Goal: Task Accomplishment & Management: Manage account settings

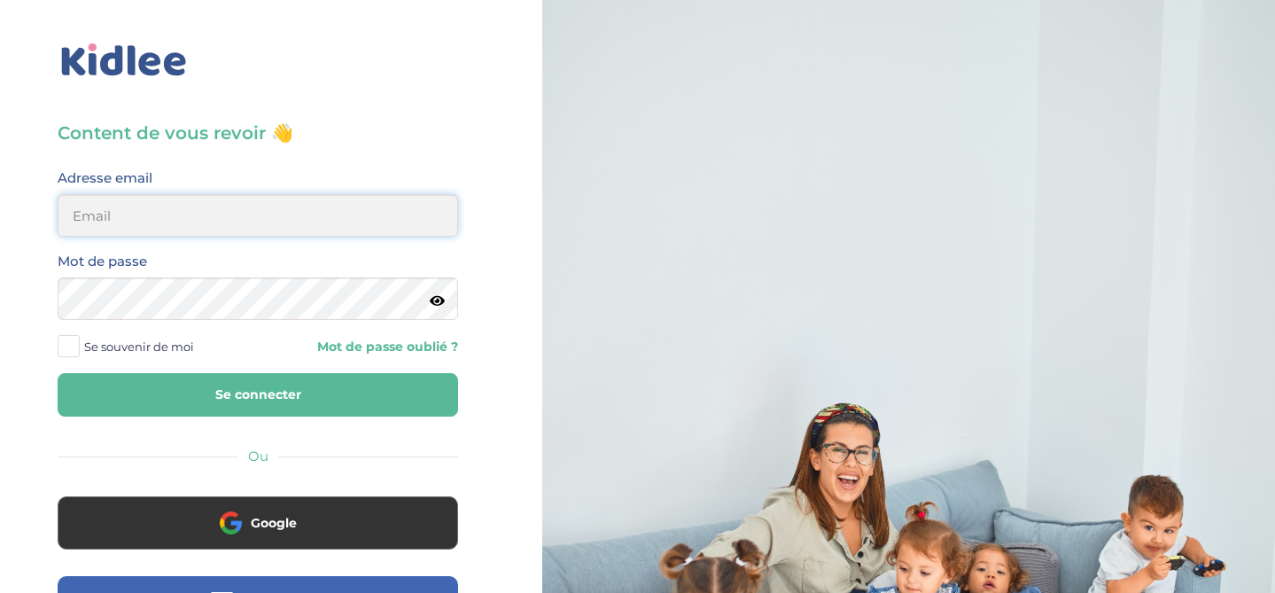
click at [287, 228] on input "email" at bounding box center [258, 215] width 401 height 43
type input "beenaparadin@gmail.com"
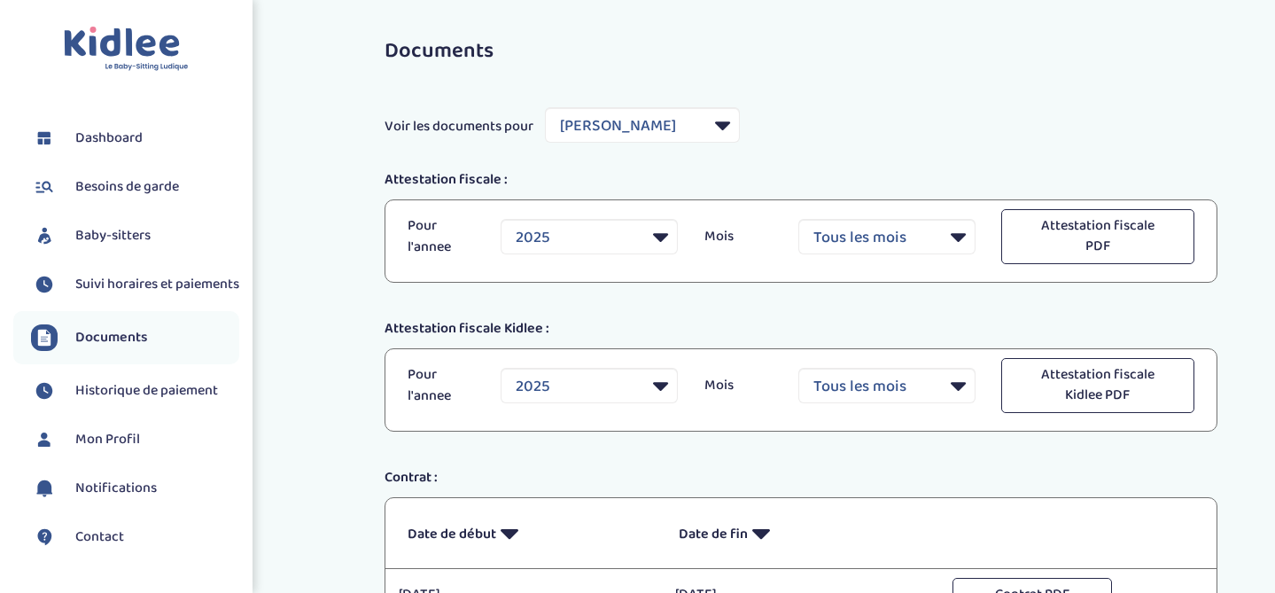
select select "33555"
select select "2025"
click at [122, 134] on span "Dashboard" at bounding box center [108, 138] width 67 height 21
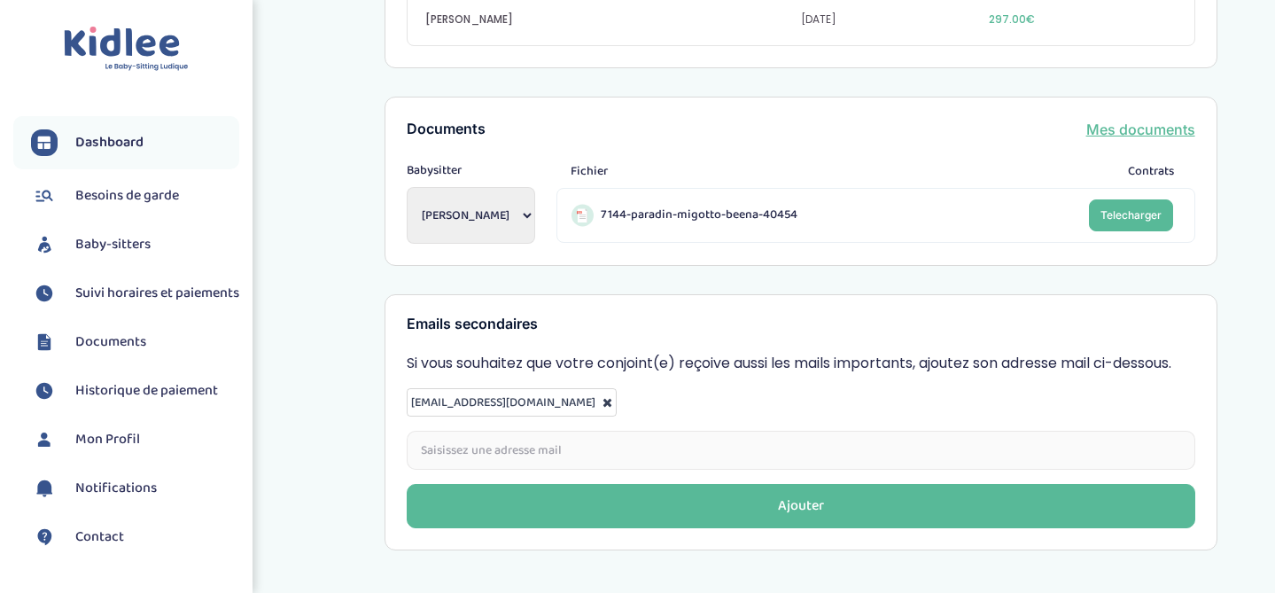
scroll to position [800, 0]
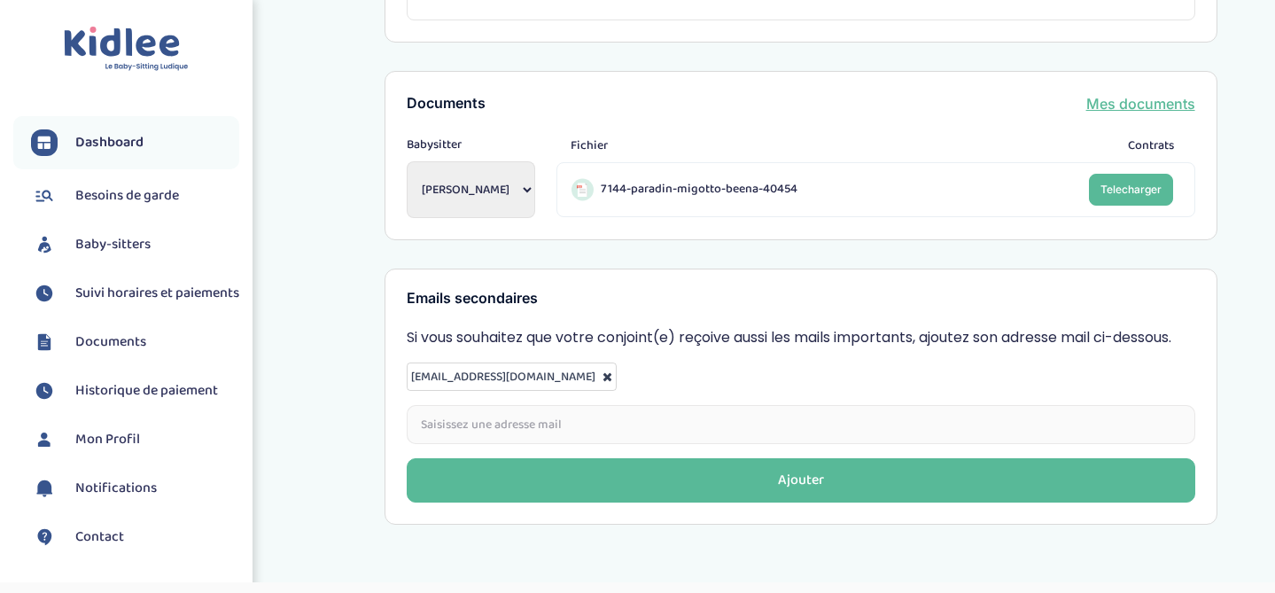
click at [103, 241] on span "Baby-sitters" at bounding box center [112, 244] width 75 height 21
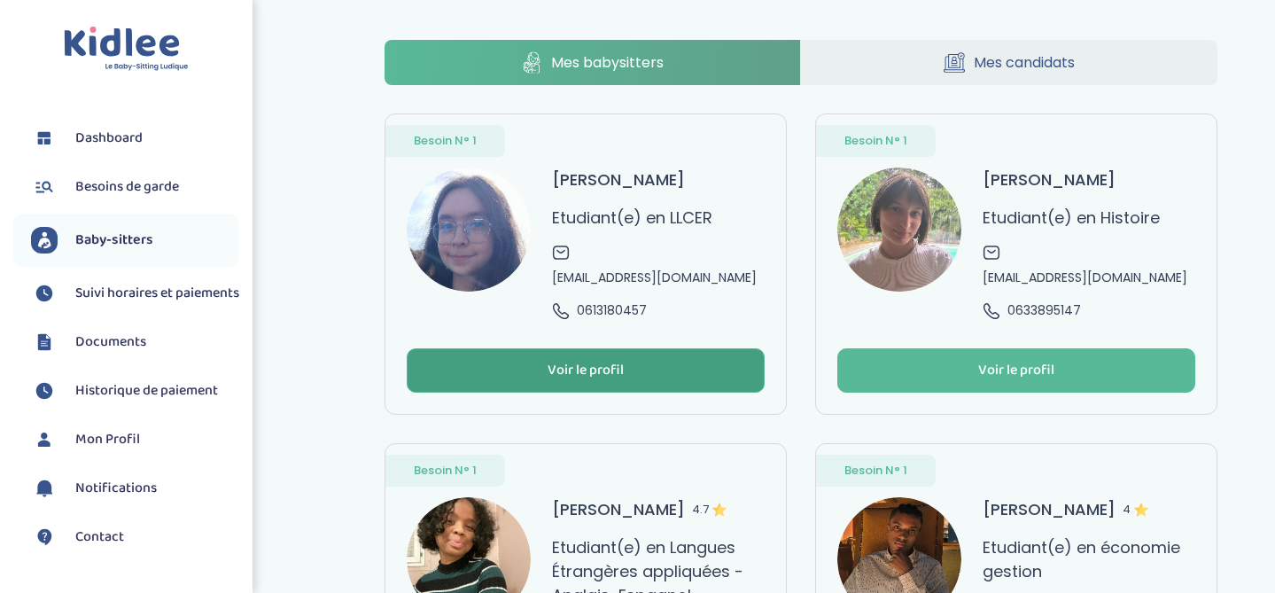
click at [629, 348] on button "Voir le profil" at bounding box center [586, 370] width 358 height 44
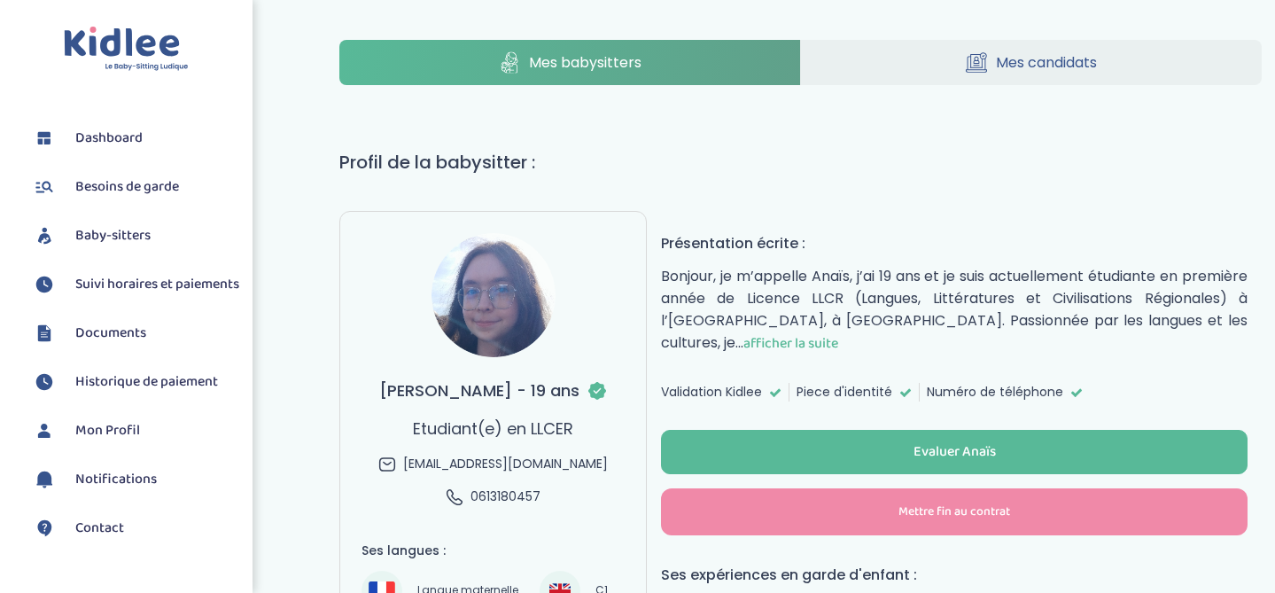
click at [128, 295] on span "Suivi horaires et paiements" at bounding box center [157, 284] width 164 height 21
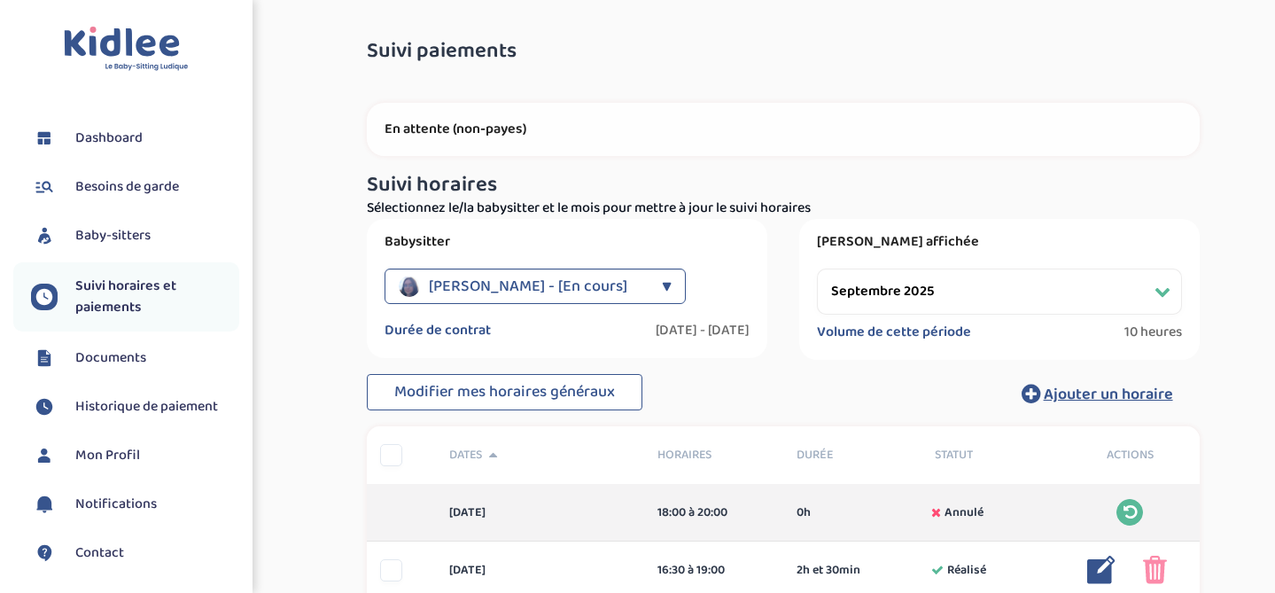
select select "septembre 2025"
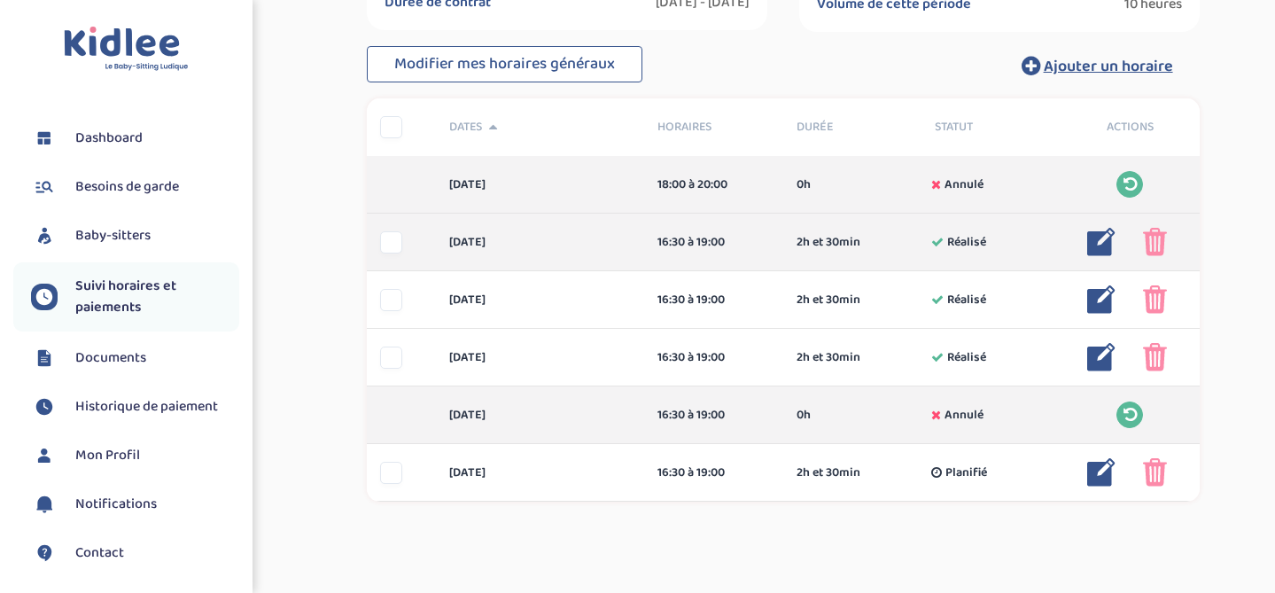
scroll to position [344, 0]
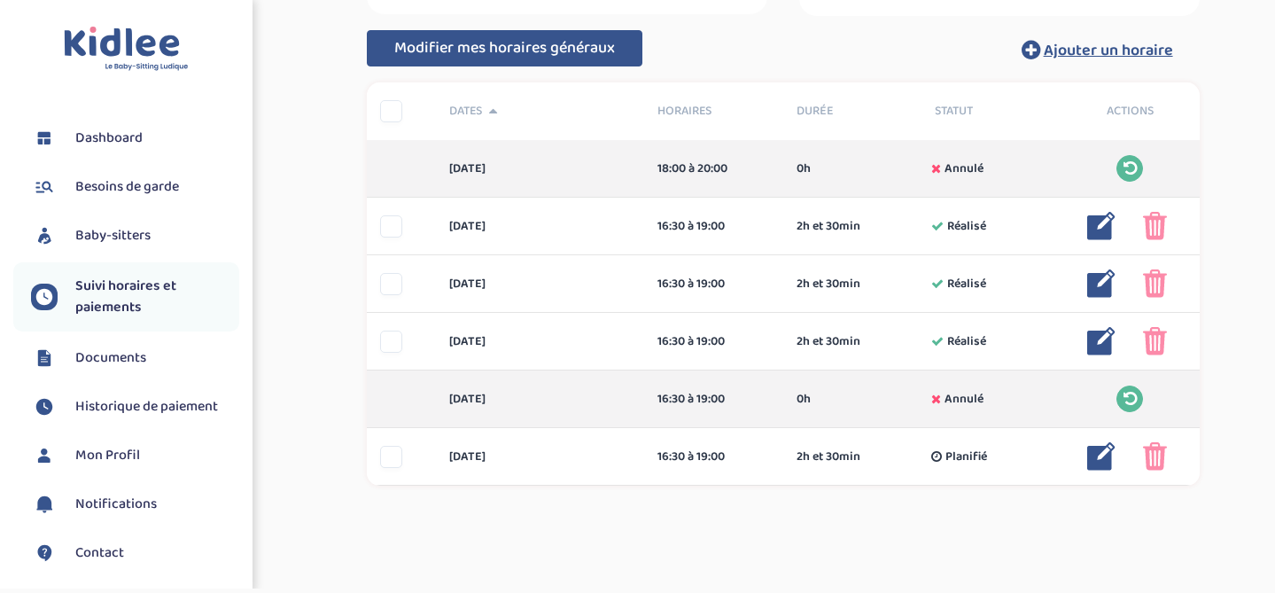
click at [573, 43] on span "Modifier mes horaires généraux" at bounding box center [504, 47] width 221 height 25
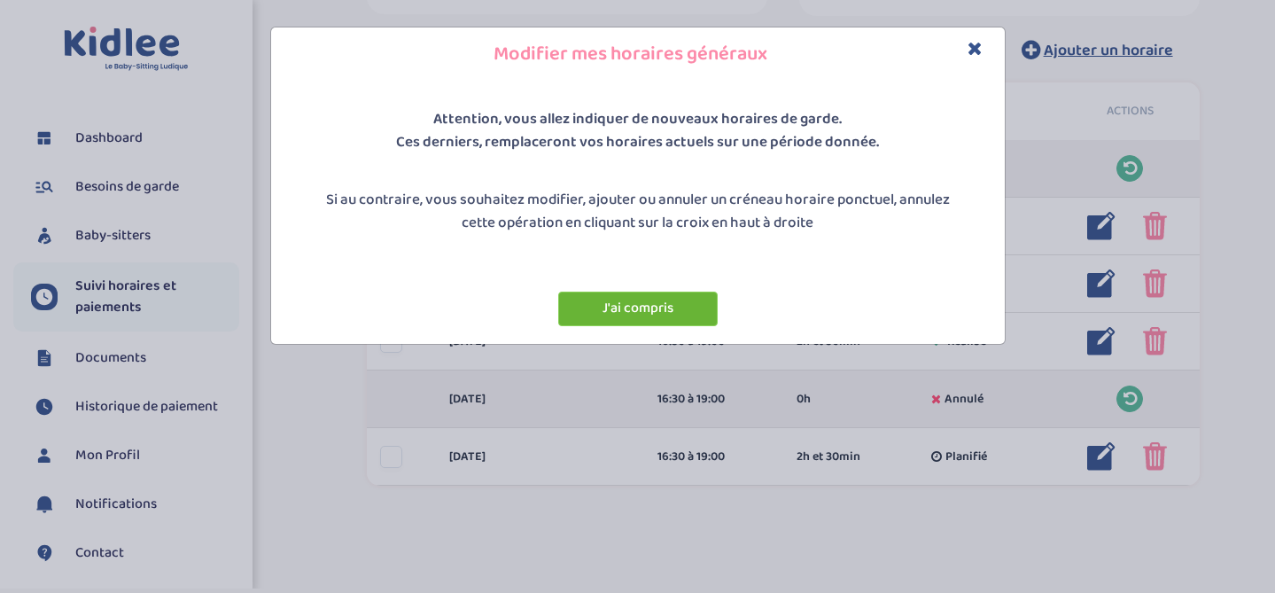
click at [689, 298] on button "J'ai compris" at bounding box center [637, 309] width 159 height 35
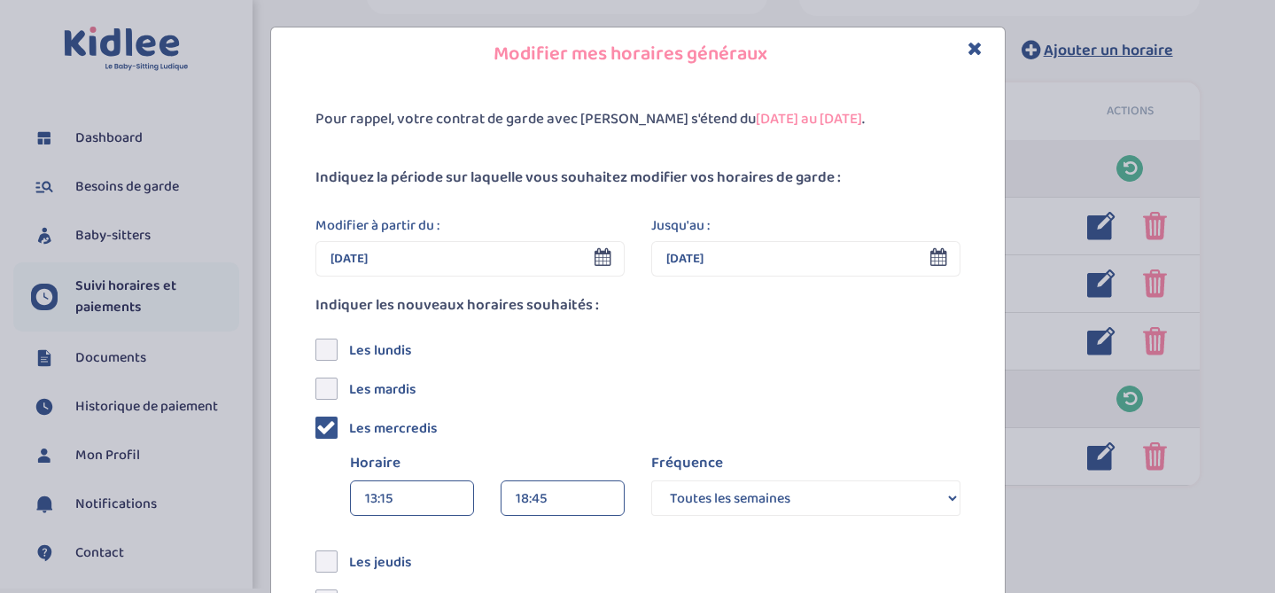
click at [458, 254] on input "24 Sep 2025" at bounding box center [469, 258] width 309 height 35
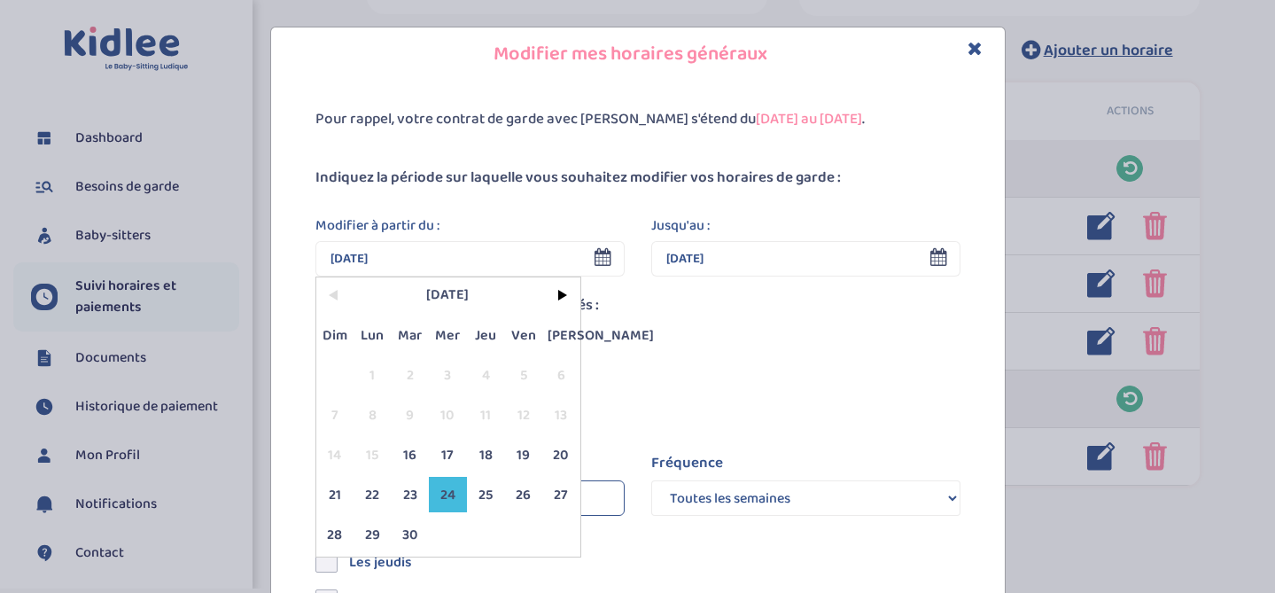
click at [449, 493] on span "24" at bounding box center [448, 494] width 38 height 35
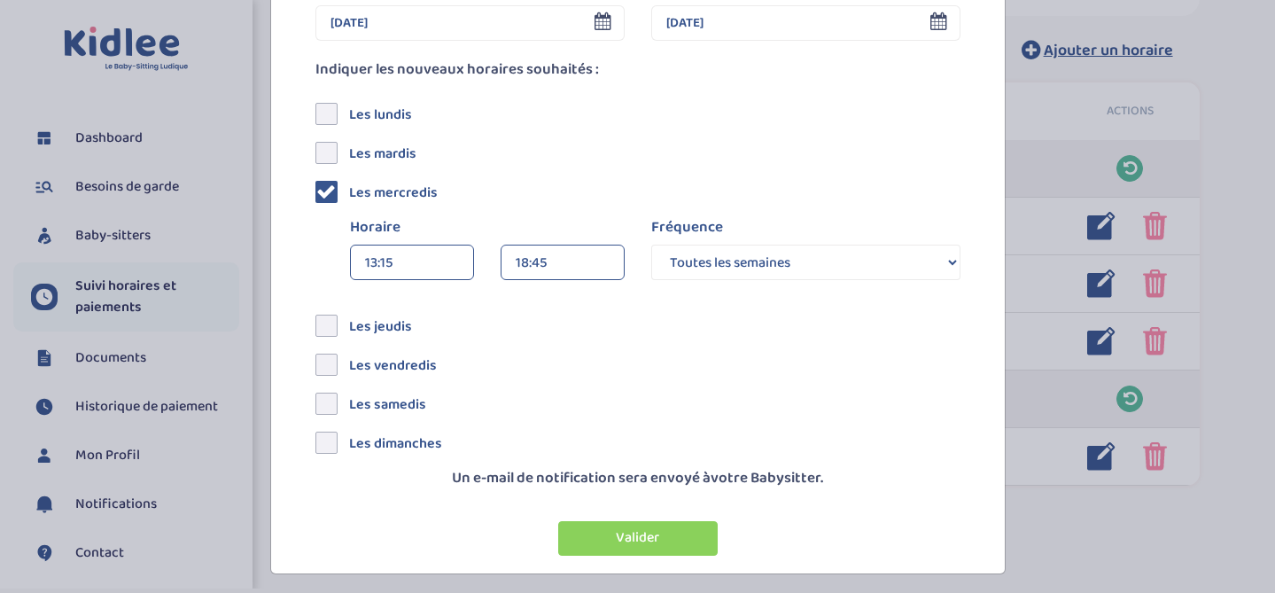
scroll to position [244, 0]
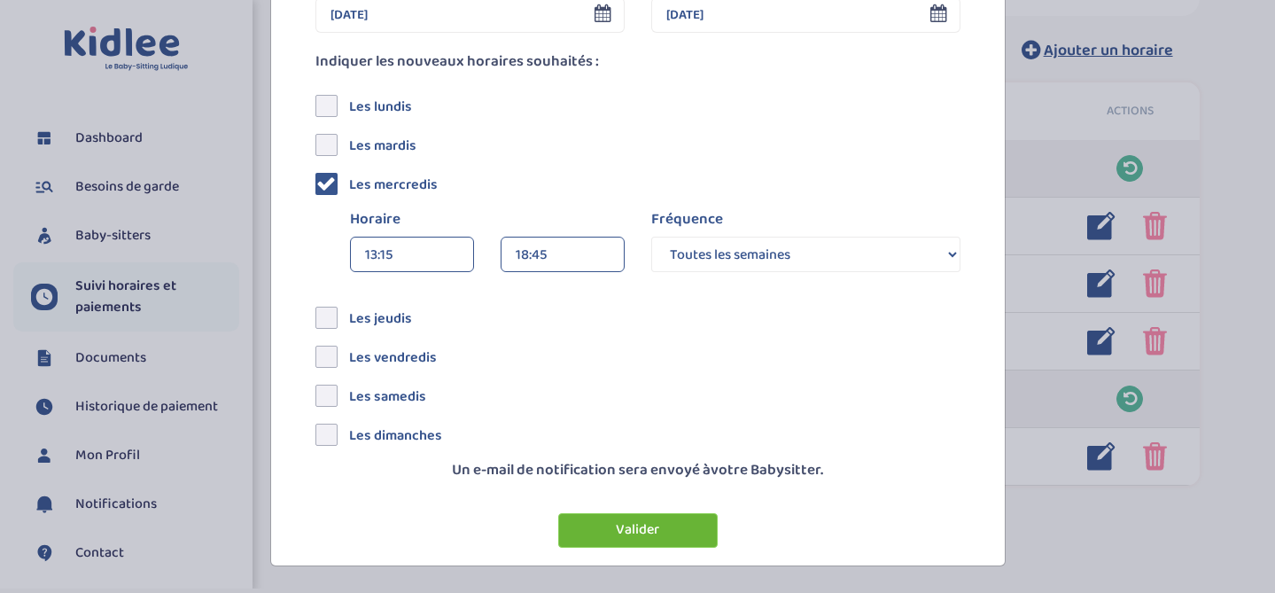
click at [647, 525] on button "Valider" at bounding box center [637, 530] width 159 height 35
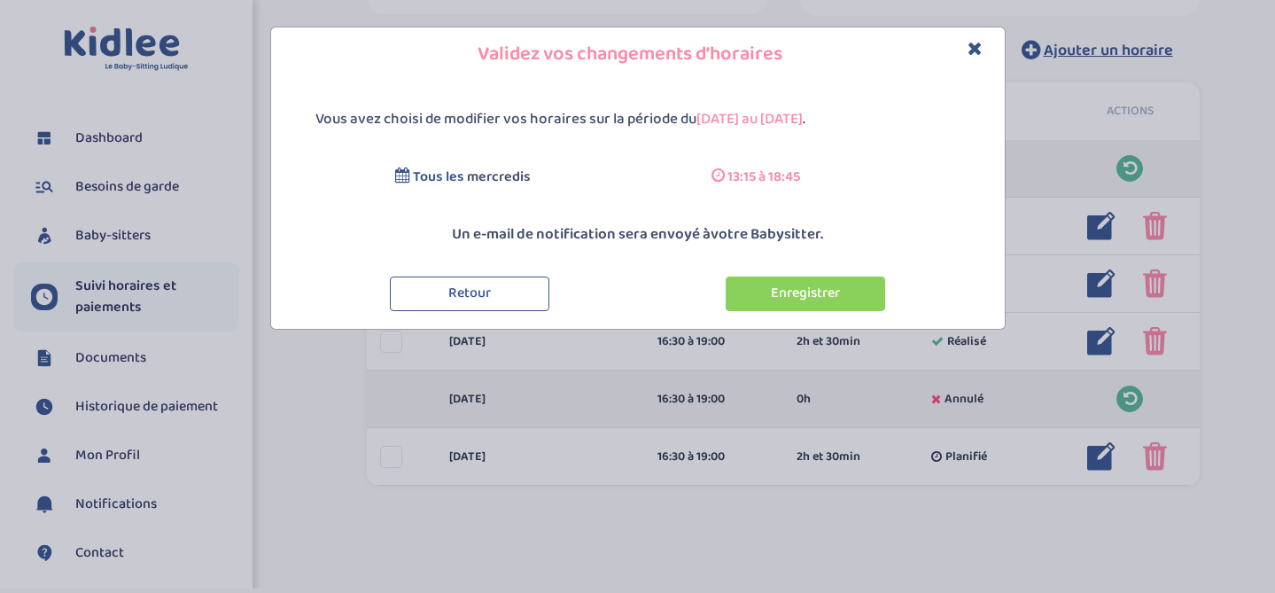
scroll to position [0, 0]
click at [835, 302] on button "Enregistrer" at bounding box center [805, 293] width 159 height 35
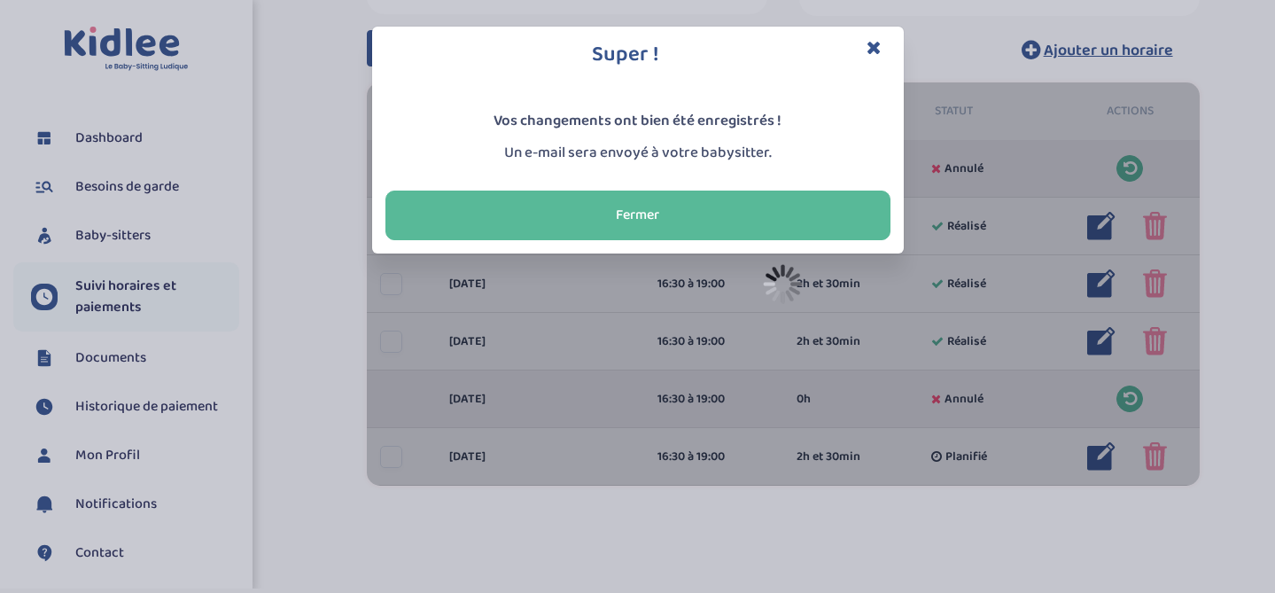
scroll to position [109, 0]
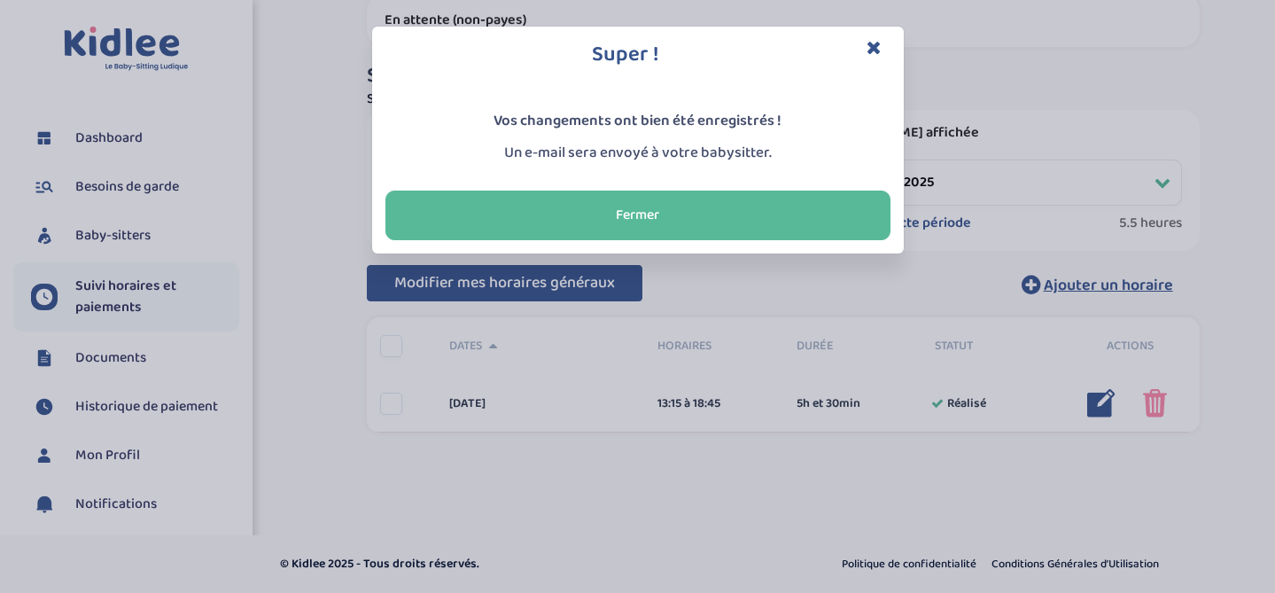
click at [873, 38] on icon "Close" at bounding box center [874, 47] width 15 height 19
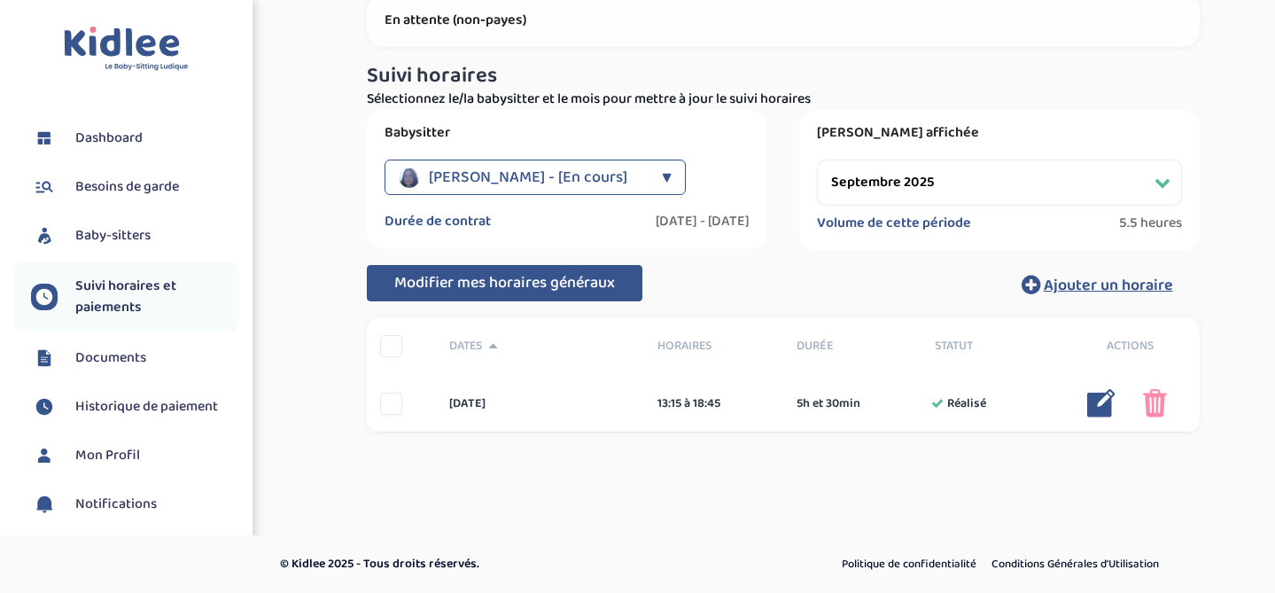
scroll to position [0, 0]
